Goal: Transaction & Acquisition: Download file/media

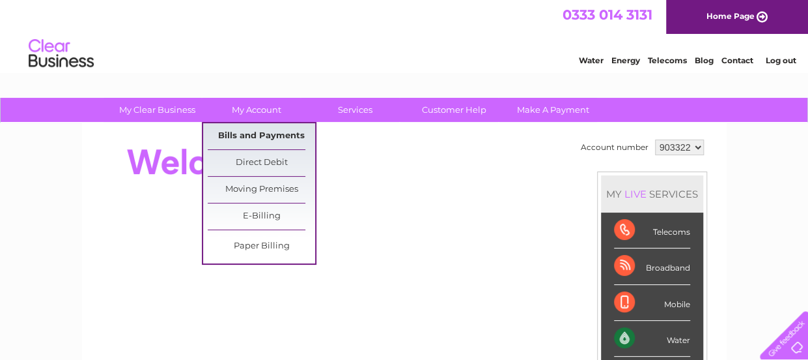
click at [266, 130] on link "Bills and Payments" at bounding box center [261, 136] width 107 height 26
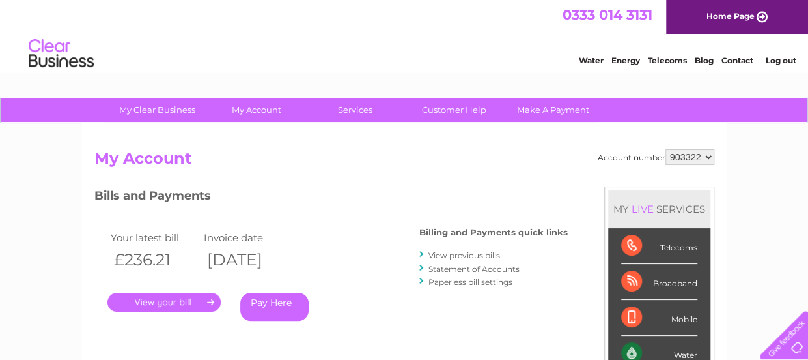
click at [451, 255] on link "View previous bills" at bounding box center [465, 255] width 72 height 10
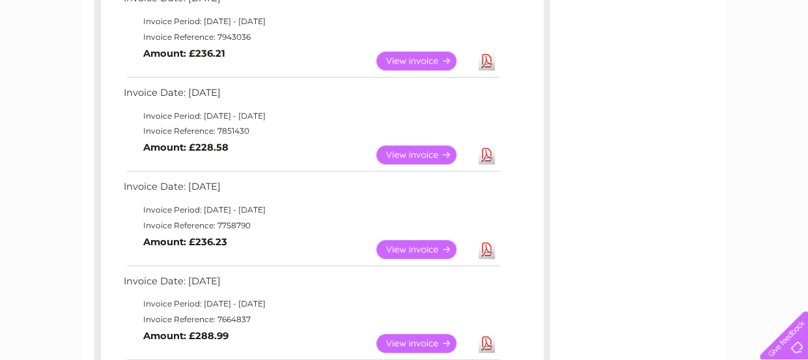
scroll to position [326, 0]
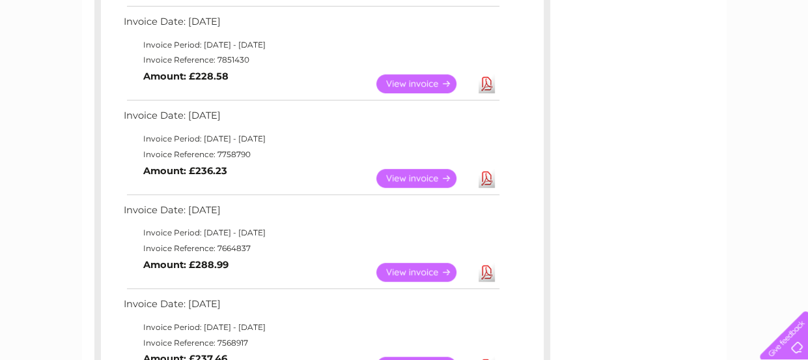
click at [491, 272] on link "Download" at bounding box center [487, 272] width 16 height 19
click at [481, 177] on link "Download" at bounding box center [487, 178] width 16 height 19
click at [486, 85] on link "Download" at bounding box center [487, 83] width 16 height 19
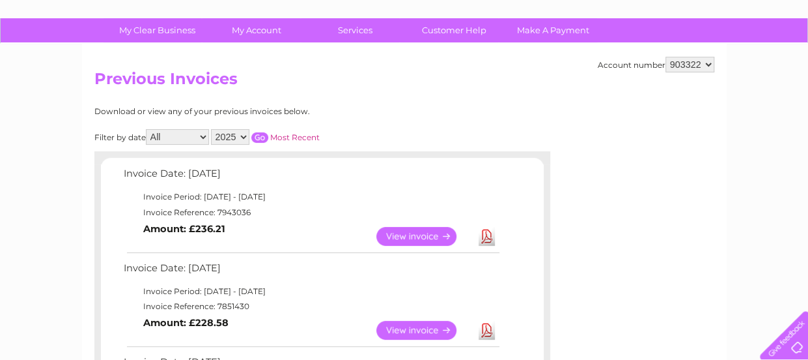
scroll to position [0, 0]
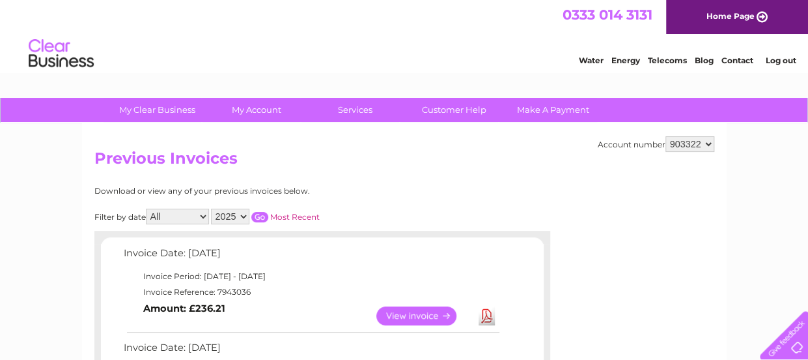
click at [712, 145] on select "903322 975275" at bounding box center [690, 144] width 49 height 16
select select "975275"
click at [666, 136] on select "903322 975275" at bounding box center [690, 144] width 49 height 16
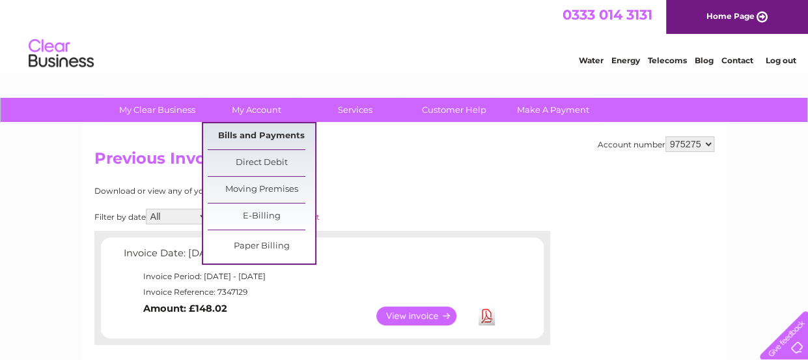
click at [248, 129] on link "Bills and Payments" at bounding box center [261, 136] width 107 height 26
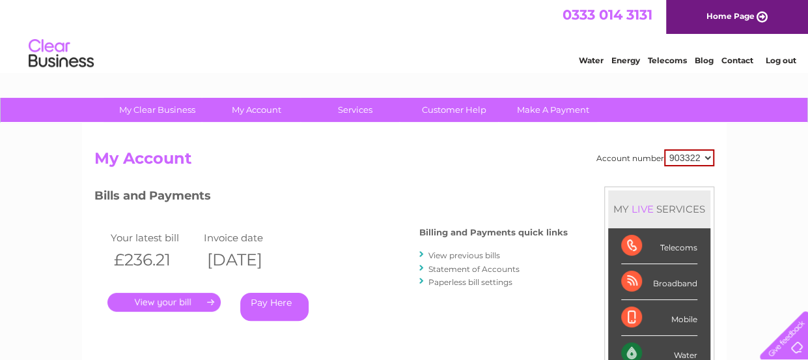
click at [706, 160] on select "903322 975275" at bounding box center [689, 157] width 50 height 17
select select "975275"
click at [664, 149] on select "903322 975275" at bounding box center [689, 157] width 50 height 17
